Goal: Transaction & Acquisition: Obtain resource

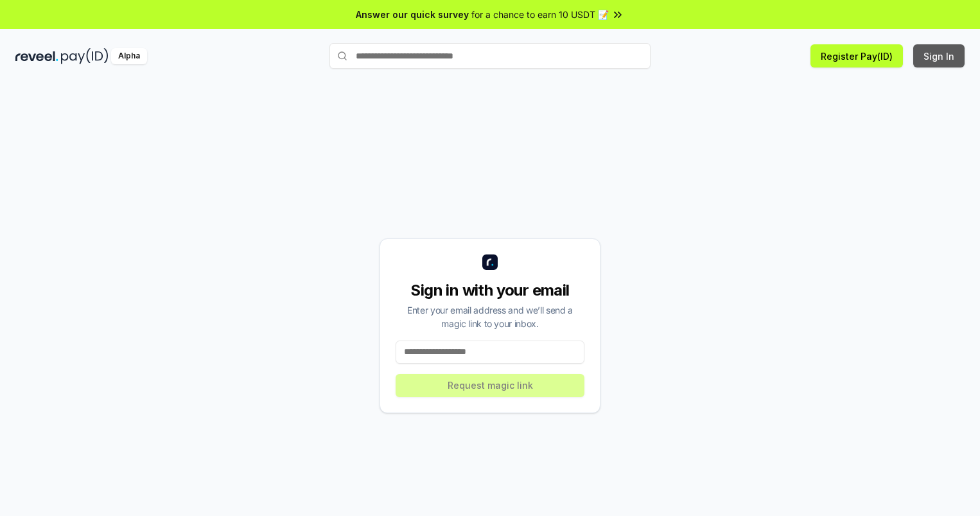
click at [940, 56] on button "Sign In" at bounding box center [938, 55] width 51 height 23
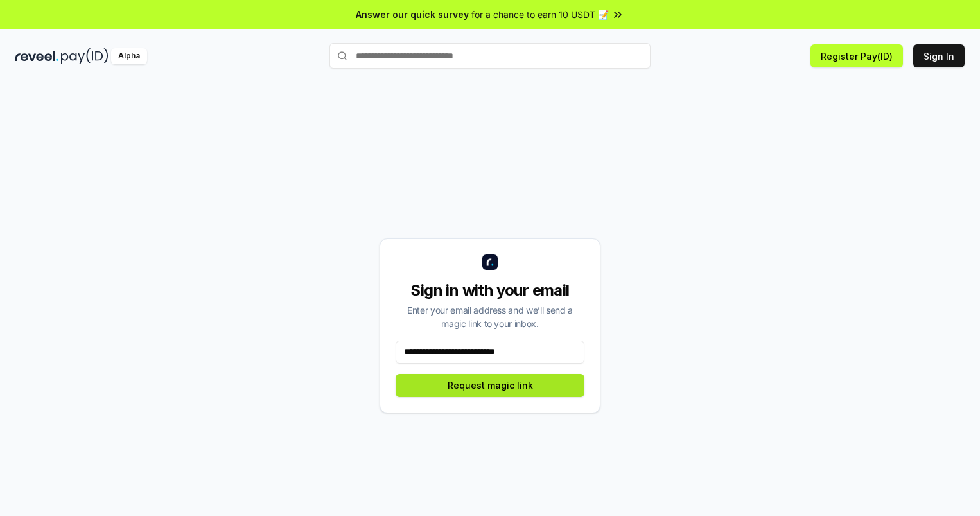
type input "**********"
click at [490, 385] on button "Request magic link" at bounding box center [490, 385] width 189 height 23
